Goal: Information Seeking & Learning: Learn about a topic

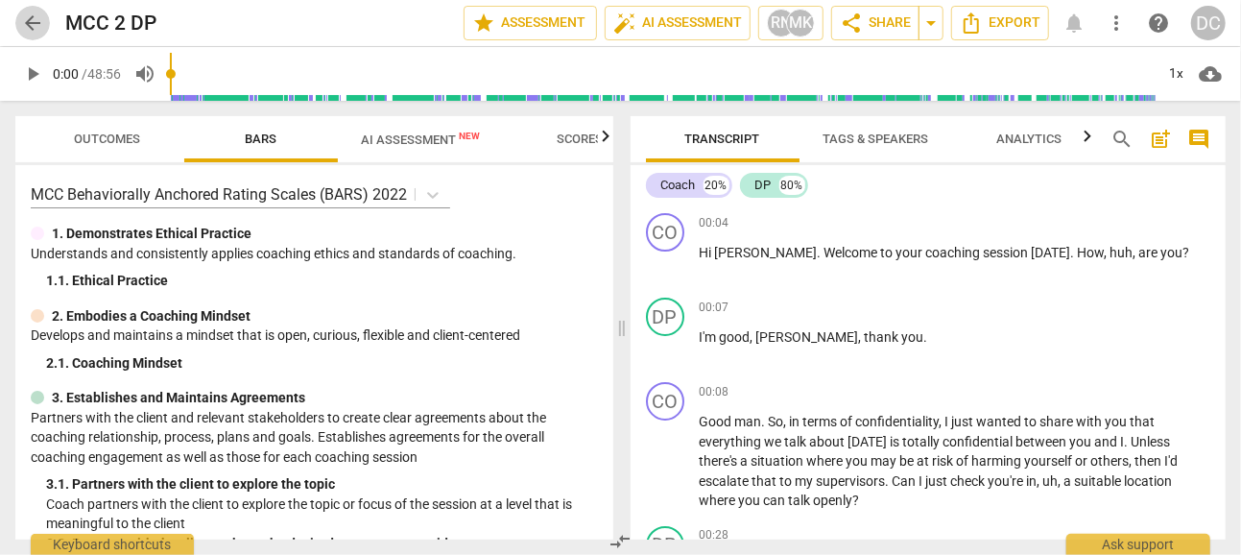
click at [35, 14] on span "arrow_back" at bounding box center [32, 23] width 23 height 23
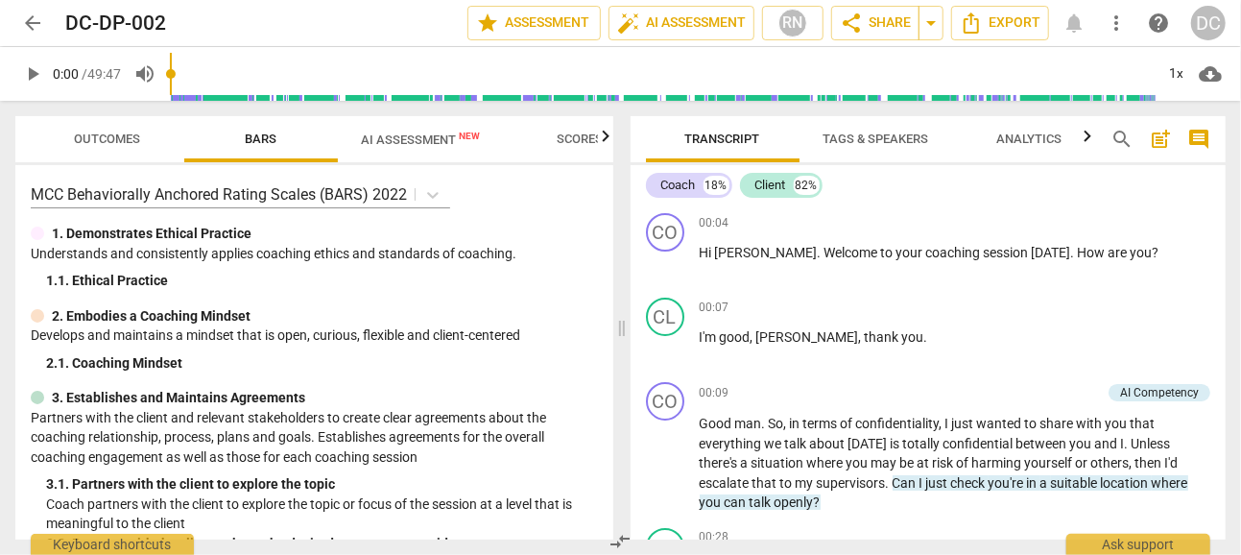
click at [35, 28] on span "arrow_back" at bounding box center [32, 23] width 23 height 23
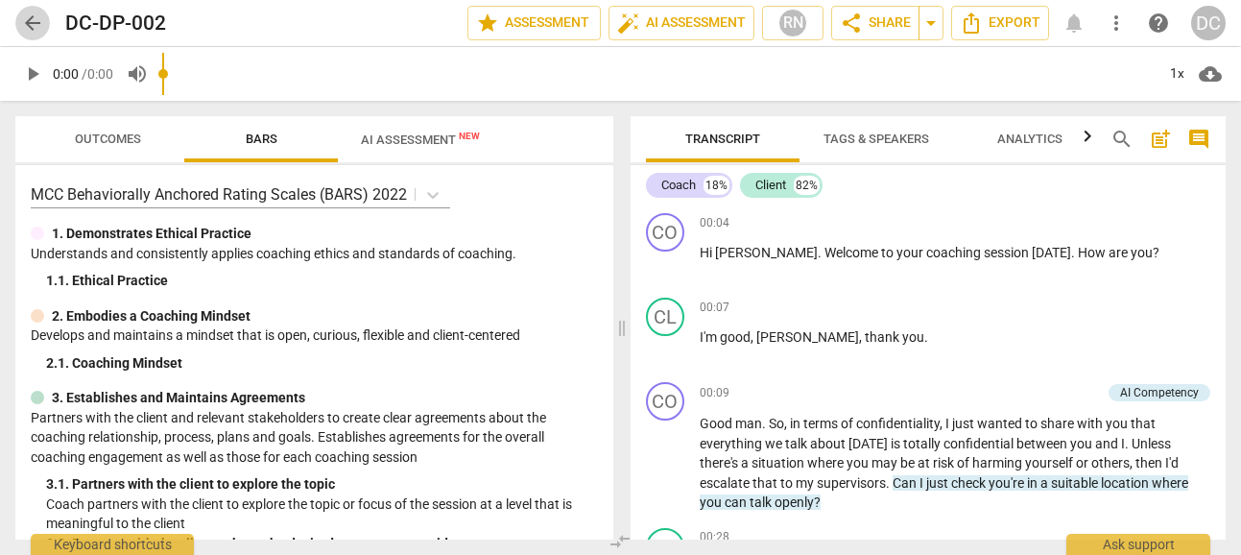
click at [36, 27] on span "arrow_back" at bounding box center [32, 23] width 23 height 23
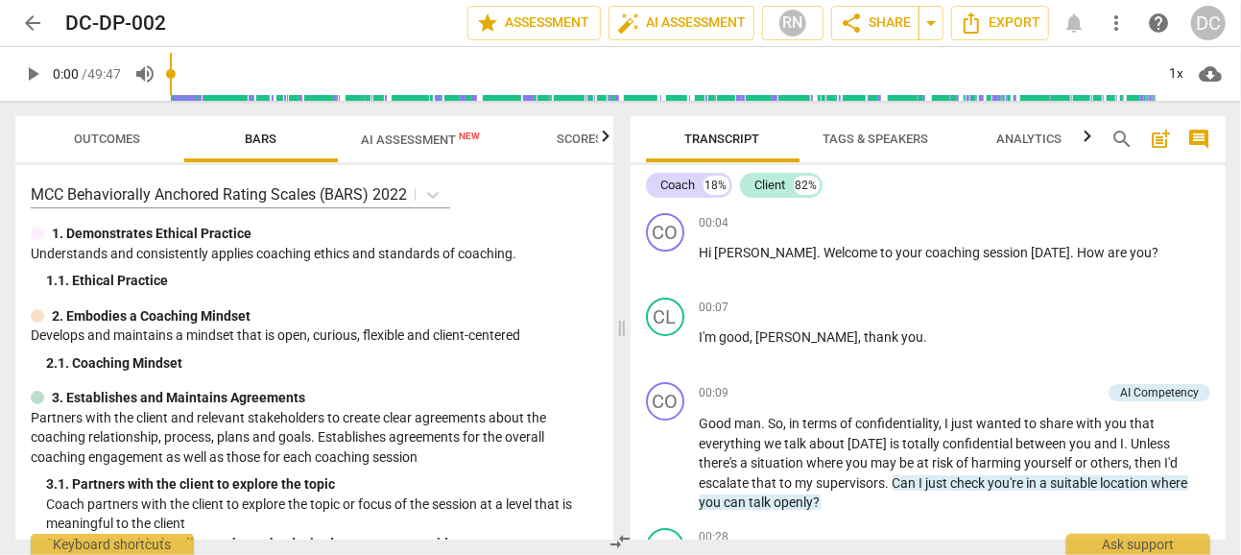
click at [35, 25] on span "arrow_back" at bounding box center [32, 23] width 23 height 23
click at [35, 14] on span "arrow_back" at bounding box center [32, 23] width 23 height 23
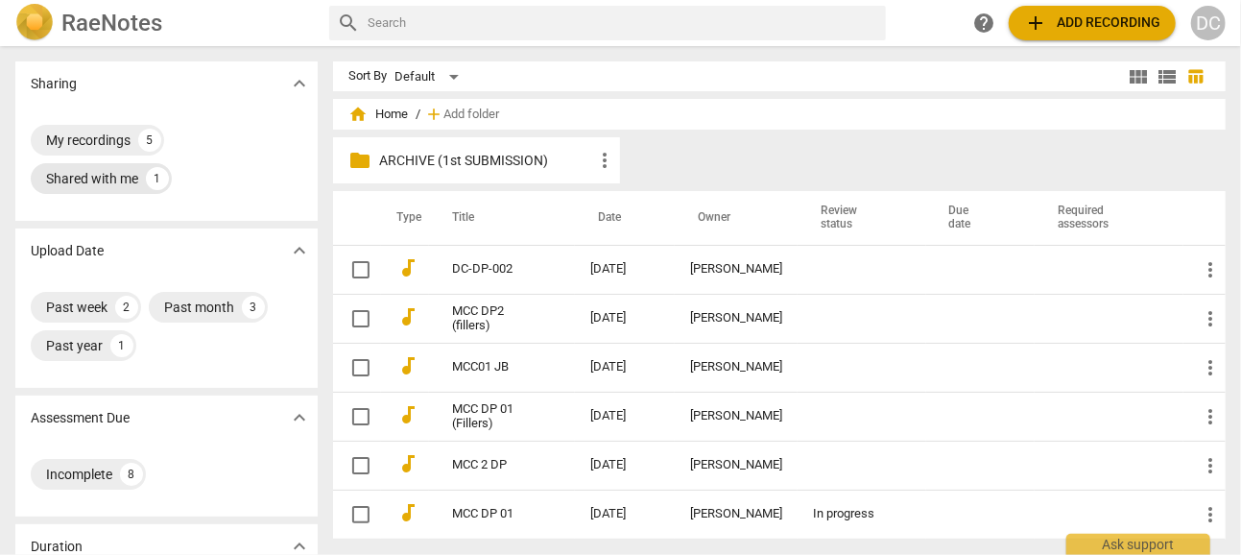
click at [101, 182] on div "Shared with me" at bounding box center [92, 178] width 92 height 19
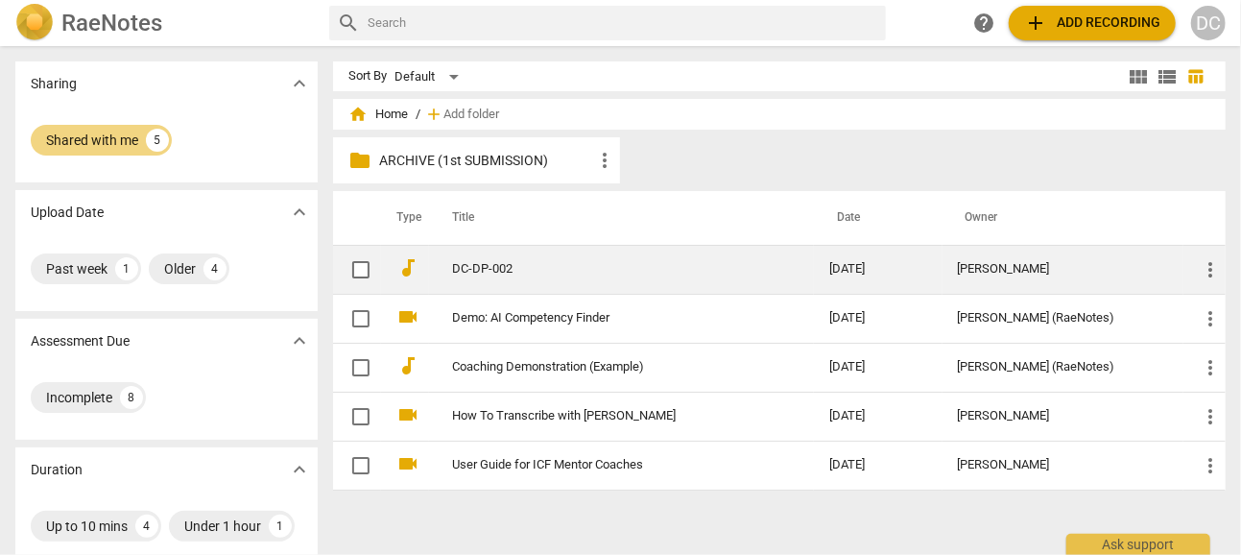
click at [477, 258] on td "DC-DP-002" at bounding box center [621, 269] width 385 height 49
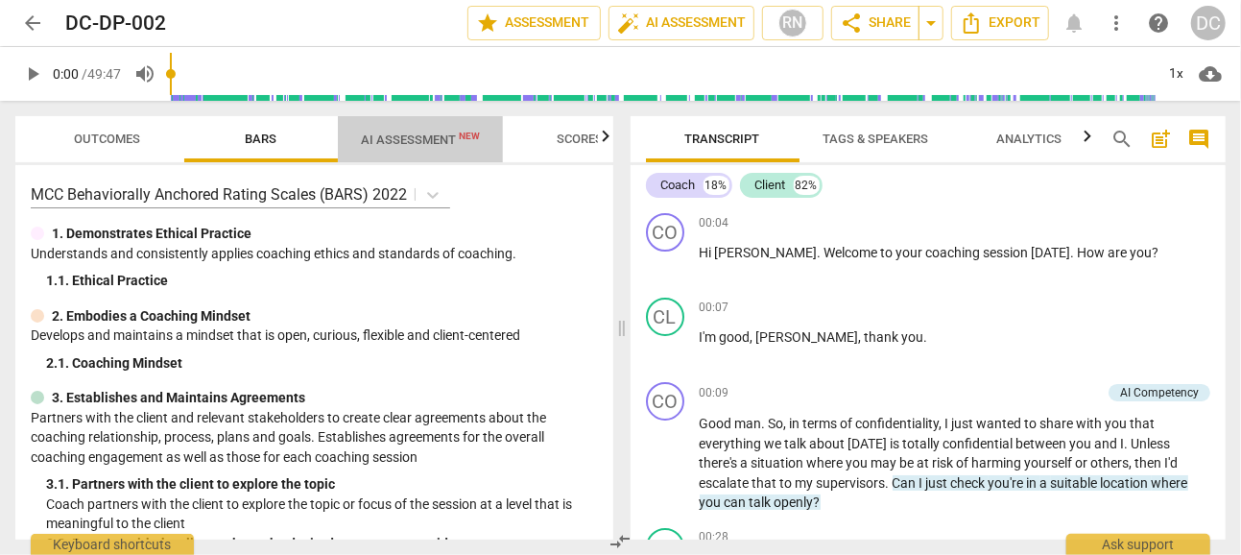
click at [428, 137] on span "AI Assessment New" at bounding box center [420, 139] width 119 height 14
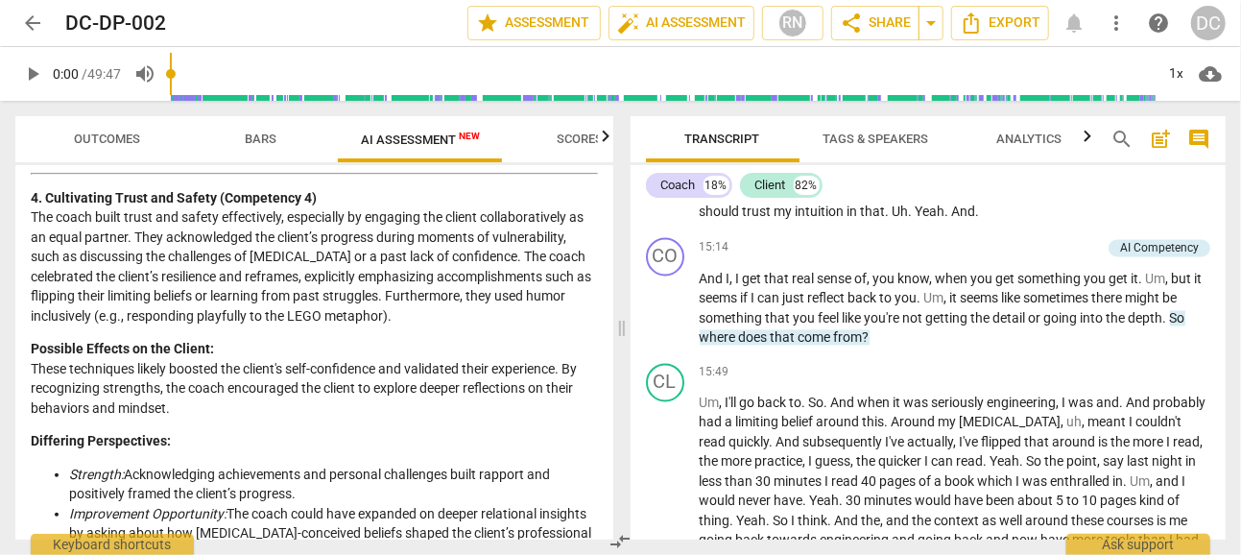
scroll to position [1439, 0]
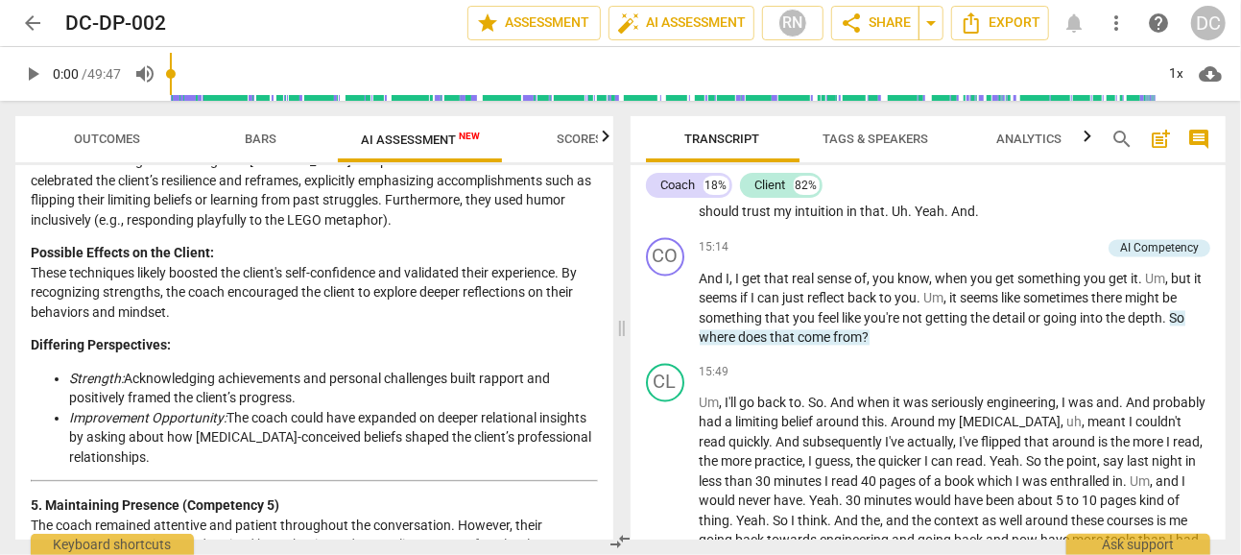
click at [229, 456] on li "Improvement Opportunity: The coach could have expanded on deeper relational ins…" at bounding box center [333, 437] width 529 height 59
click at [225, 456] on li "Improvement Opportunity: The coach could have expanded on deeper relational ins…" at bounding box center [333, 437] width 529 height 59
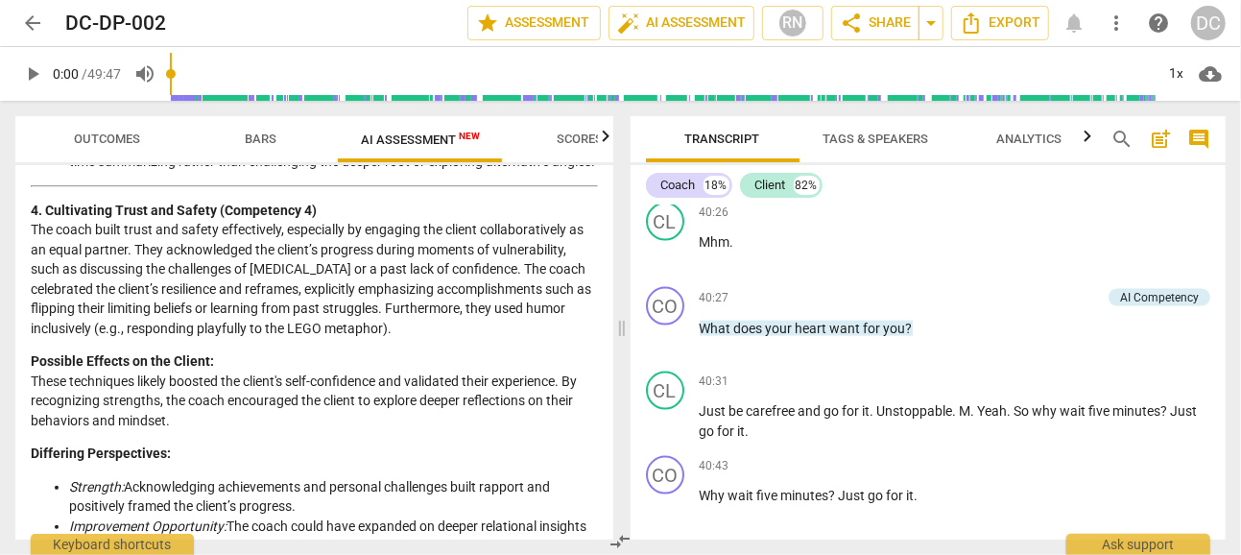
scroll to position [1194, 0]
